Goal: Task Accomplishment & Management: Manage account settings

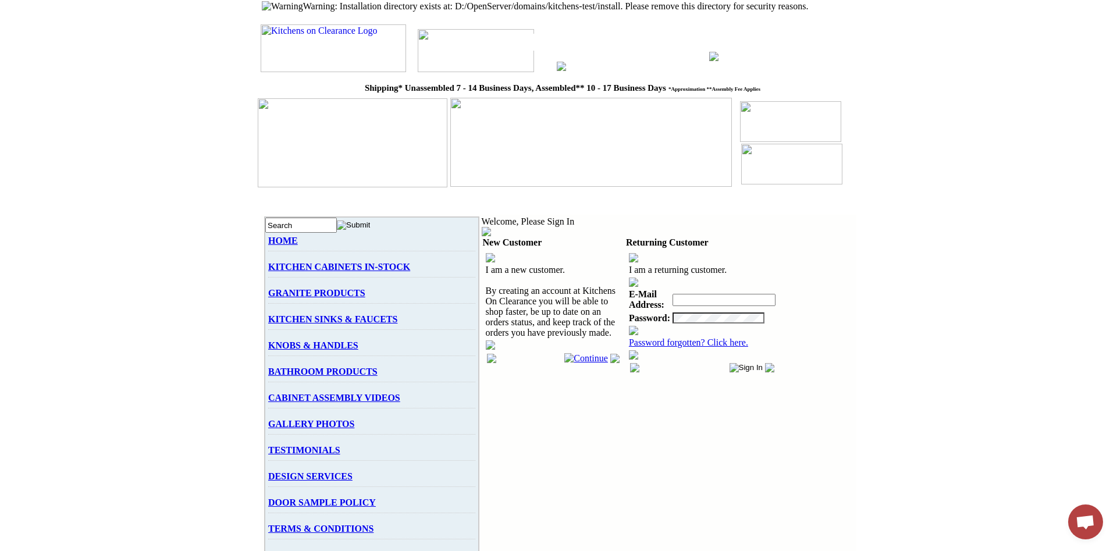
click at [675, 294] on input "text" at bounding box center [723, 300] width 103 height 12
type input "[EMAIL_ADDRESS][DOMAIN_NAME]"
click at [729, 363] on input "image" at bounding box center [746, 367] width 34 height 9
click at [717, 294] on input "text" at bounding box center [723, 300] width 103 height 12
type input "[EMAIL_ADDRESS][DOMAIN_NAME]"
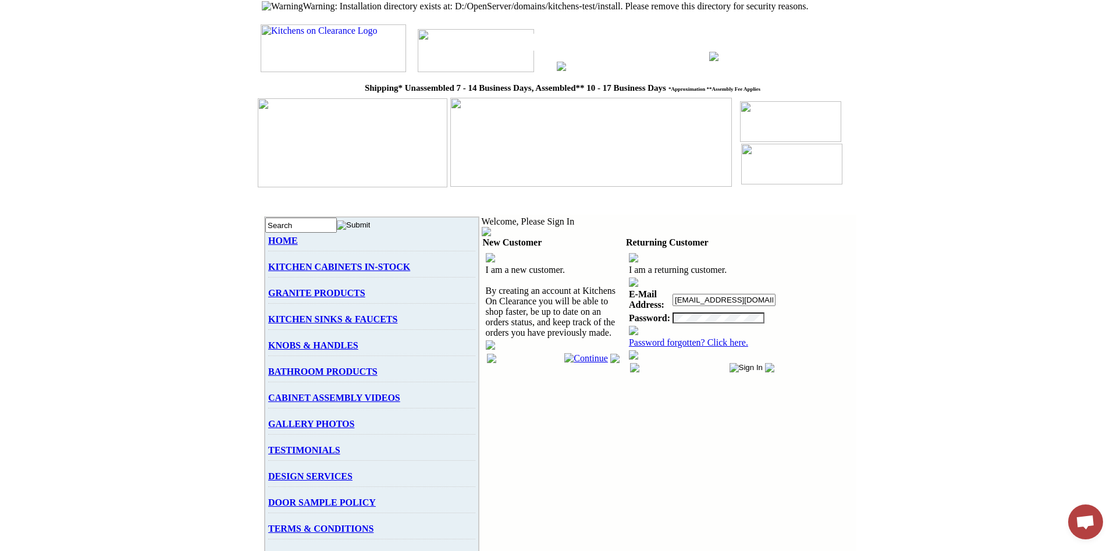
click at [729, 363] on input "image" at bounding box center [746, 367] width 34 height 9
